Goal: Transaction & Acquisition: Book appointment/travel/reservation

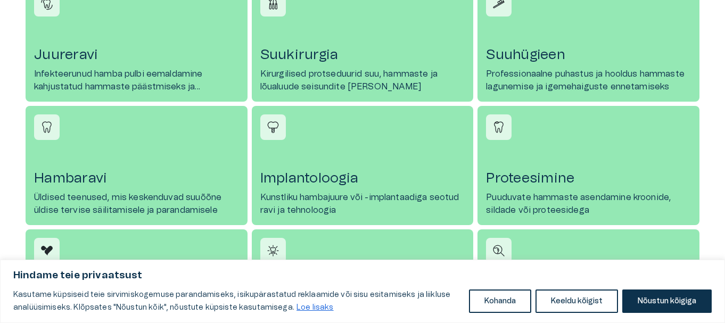
scroll to position [532, 0]
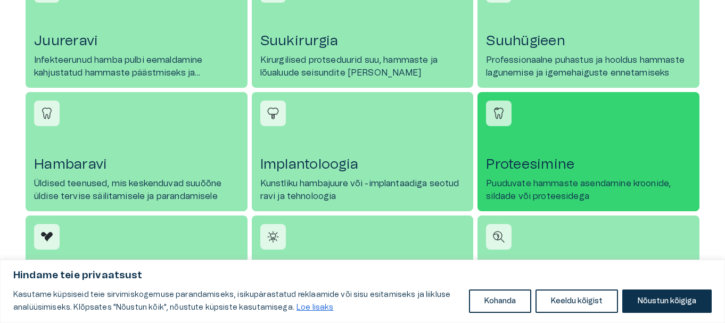
click at [524, 178] on p "Puuduvate hammaste asendamine kroonide, sildade või proteesidega" at bounding box center [588, 190] width 205 height 26
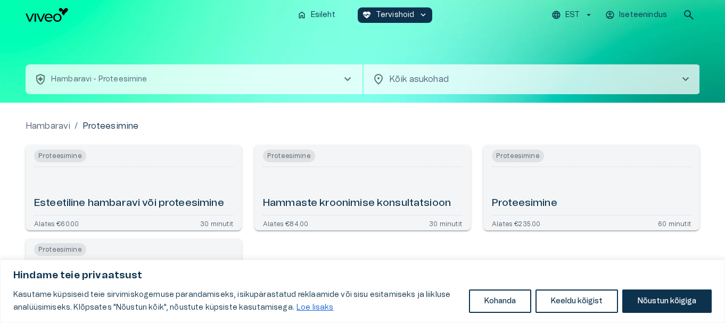
scroll to position [53, 0]
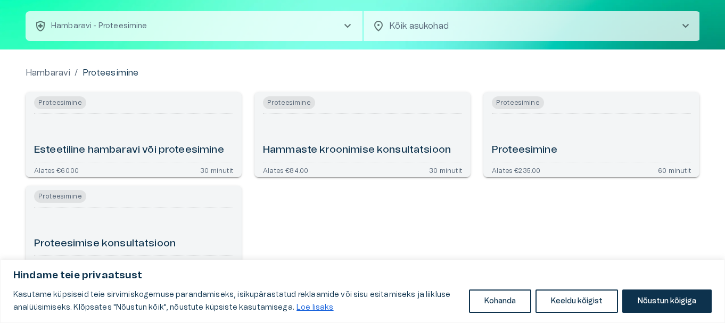
click at [534, 150] on h6 "Proteesimine" at bounding box center [524, 150] width 65 height 14
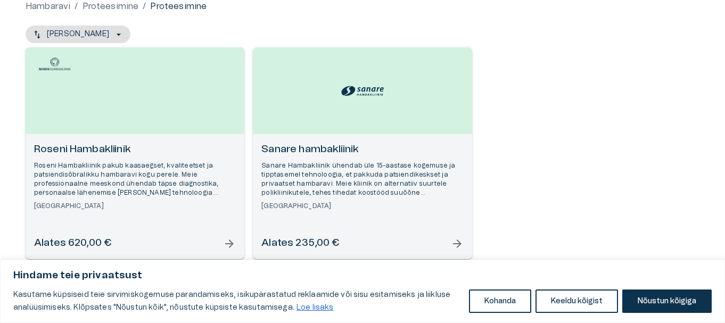
scroll to position [125, 0]
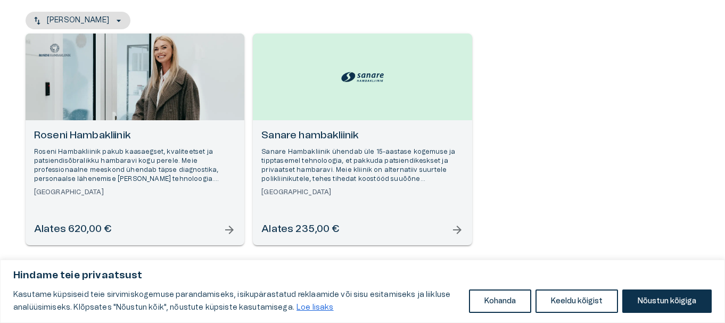
click at [395, 177] on p "Sanare Hambakliinik ühendab üle 15-aastase kogemuse ja tipptasemel tehnoloogia,…" at bounding box center [362, 165] width 202 height 37
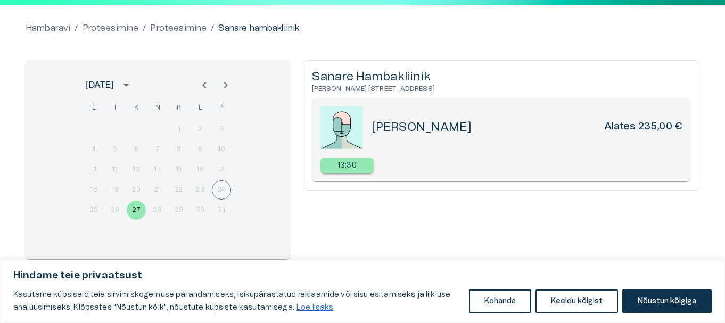
scroll to position [50, 0]
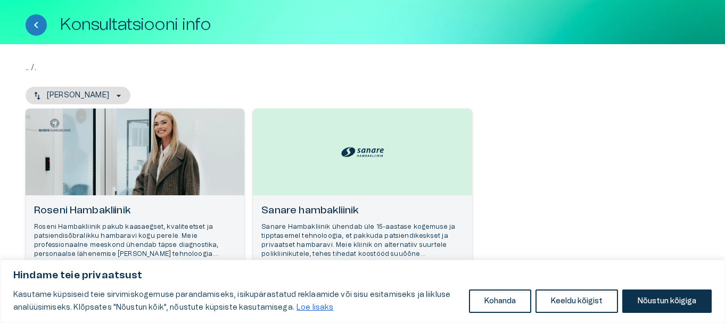
scroll to position [125, 0]
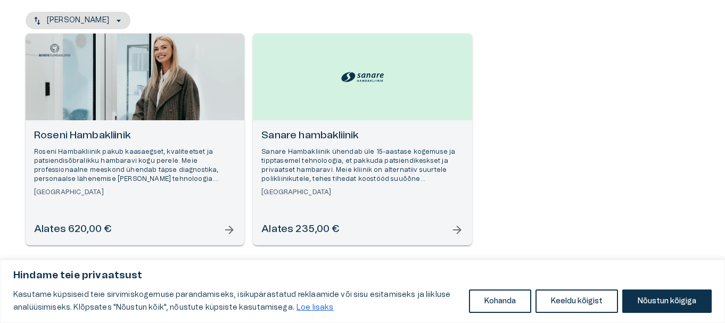
scroll to position [6, 0]
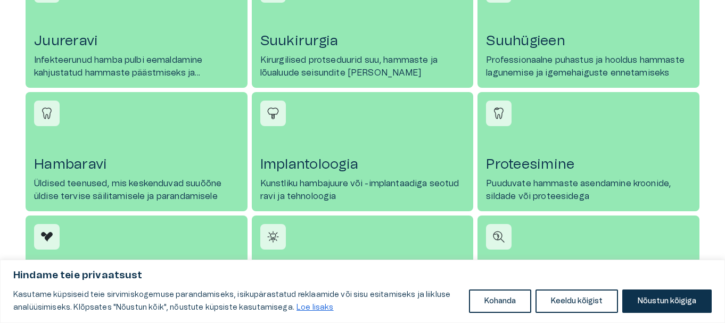
scroll to position [1084, 0]
